Goal: Task Accomplishment & Management: Complete application form

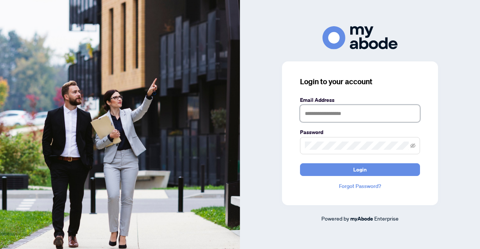
click at [335, 115] on input "text" at bounding box center [360, 113] width 120 height 17
click at [350, 114] on input "text" at bounding box center [360, 113] width 120 height 17
type input "**********"
click at [300, 163] on button "Login" at bounding box center [360, 169] width 120 height 13
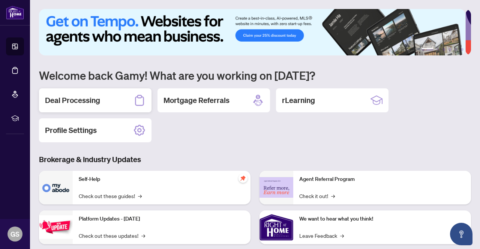
click at [93, 96] on h2 "Deal Processing" at bounding box center [72, 100] width 55 height 10
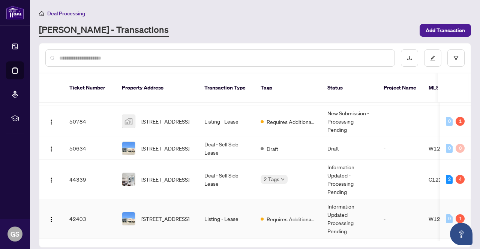
scroll to position [37, 0]
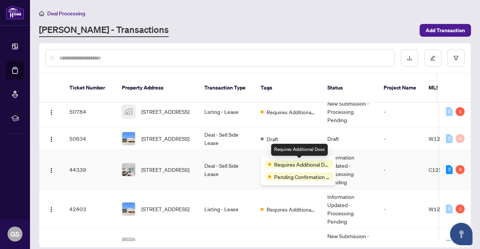
click at [282, 164] on span "Requires Additional Docs" at bounding box center [302, 164] width 56 height 8
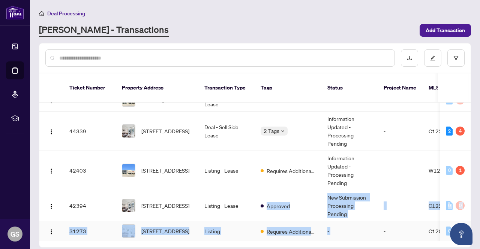
drag, startPoint x: 284, startPoint y: 230, endPoint x: 378, endPoint y: 229, distance: 94.1
click at [378, 229] on tbody "50787 [STREET_ADDRESS] Deal - Sell Side Lease Submitted for Review New Submissi…" at bounding box center [409, 134] width 740 height 215
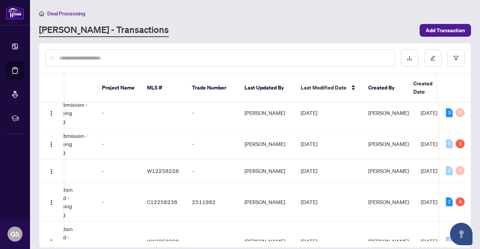
scroll to position [0, 303]
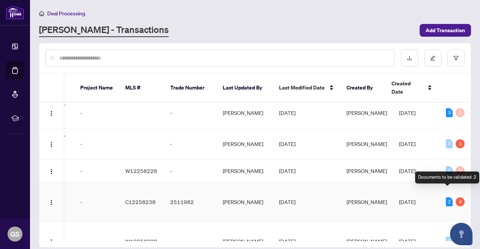
click at [446, 197] on div "2" at bounding box center [449, 201] width 7 height 9
click at [448, 197] on div "2" at bounding box center [449, 201] width 7 height 9
click at [456, 197] on div "4" at bounding box center [459, 201] width 9 height 9
click at [413, 199] on span "[DATE]" at bounding box center [407, 202] width 16 height 7
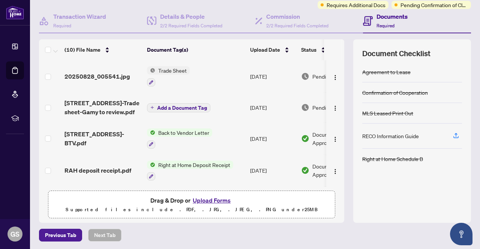
click at [174, 68] on span "Trade Sheet" at bounding box center [172, 70] width 34 height 8
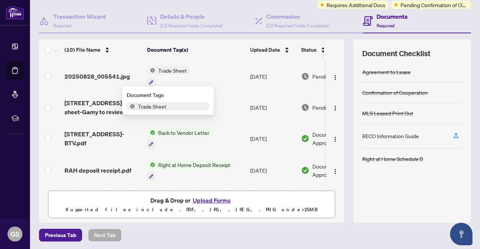
click at [174, 68] on span "Trade Sheet" at bounding box center [172, 70] width 34 height 8
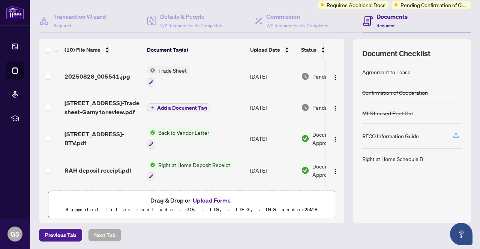
click at [316, 75] on span "Pending Review" at bounding box center [330, 76] width 37 height 8
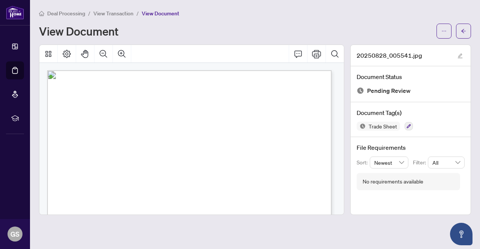
click at [124, 12] on span "View Transaction" at bounding box center [113, 13] width 40 height 7
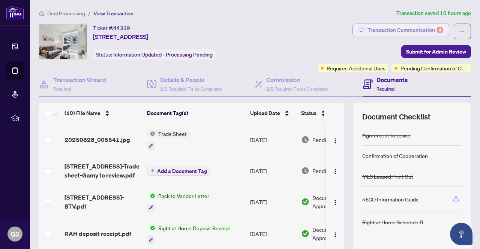
click at [409, 31] on div "Transaction Communication 4" at bounding box center [405, 30] width 76 height 12
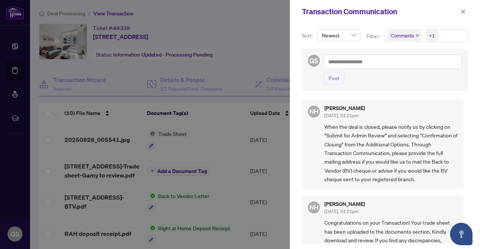
click at [274, 57] on div at bounding box center [240, 124] width 480 height 249
click at [462, 13] on icon "close" at bounding box center [462, 11] width 5 height 5
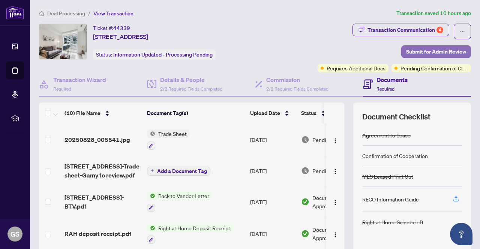
click at [414, 51] on span "Submit for Admin Review" at bounding box center [436, 52] width 60 height 12
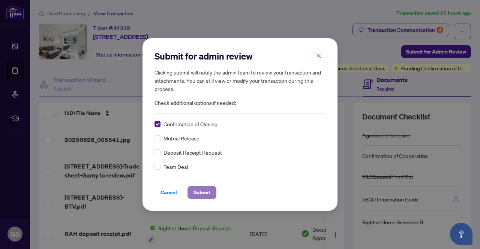
click at [201, 195] on span "Submit" at bounding box center [201, 193] width 17 height 12
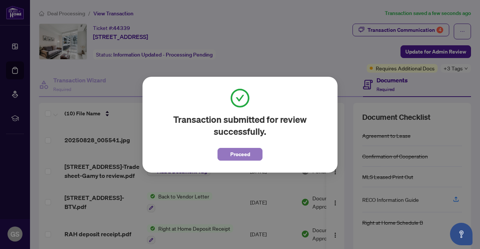
click at [248, 154] on span "Proceed" at bounding box center [240, 154] width 20 height 12
